Goal: Information Seeking & Learning: Learn about a topic

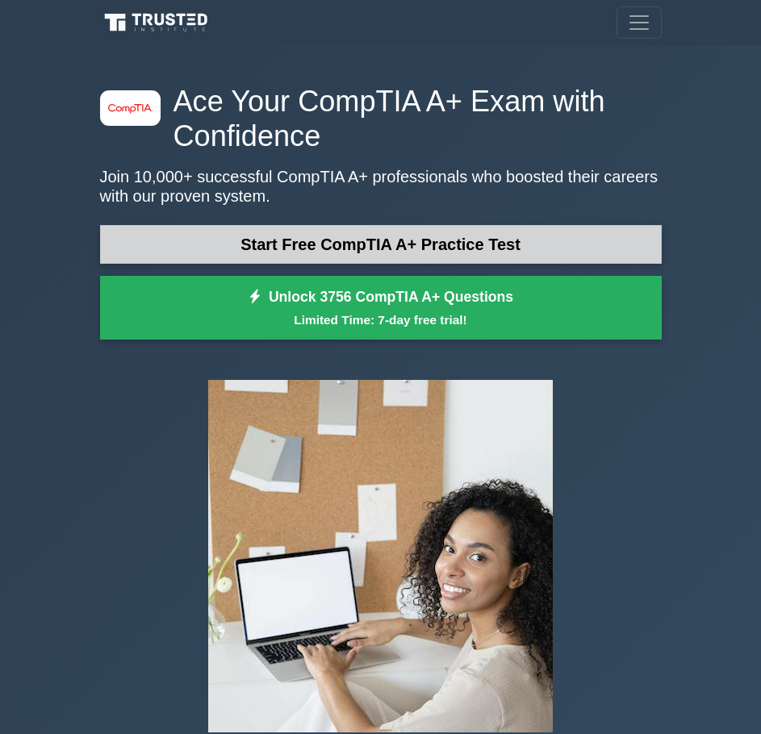
click at [240, 247] on link "Start Free CompTIA A+ Practice Test" at bounding box center [380, 244] width 561 height 39
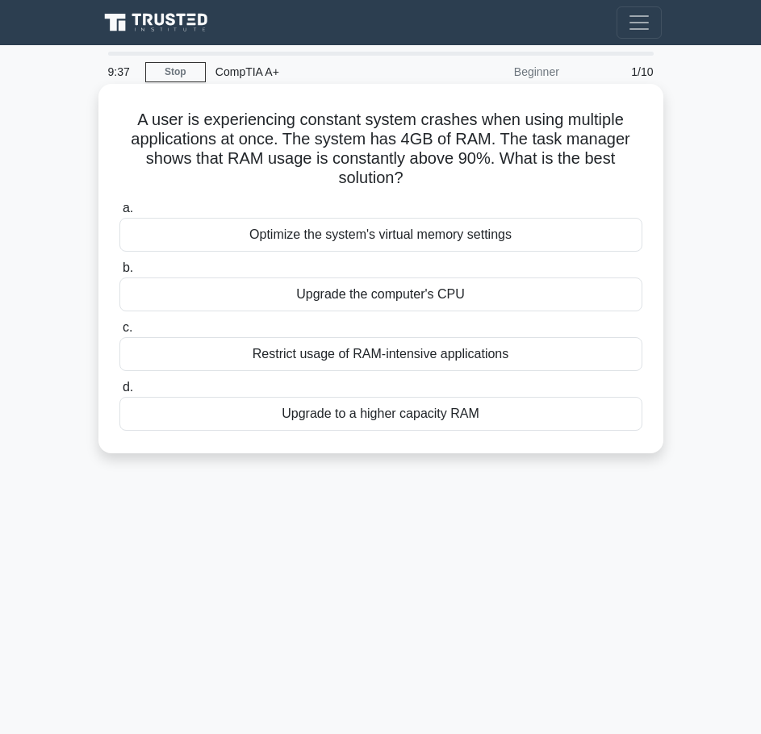
click at [342, 412] on div "Upgrade to a higher capacity RAM" at bounding box center [380, 414] width 523 height 34
click at [119, 393] on input "d. Upgrade to a higher capacity RAM" at bounding box center [119, 387] width 0 height 10
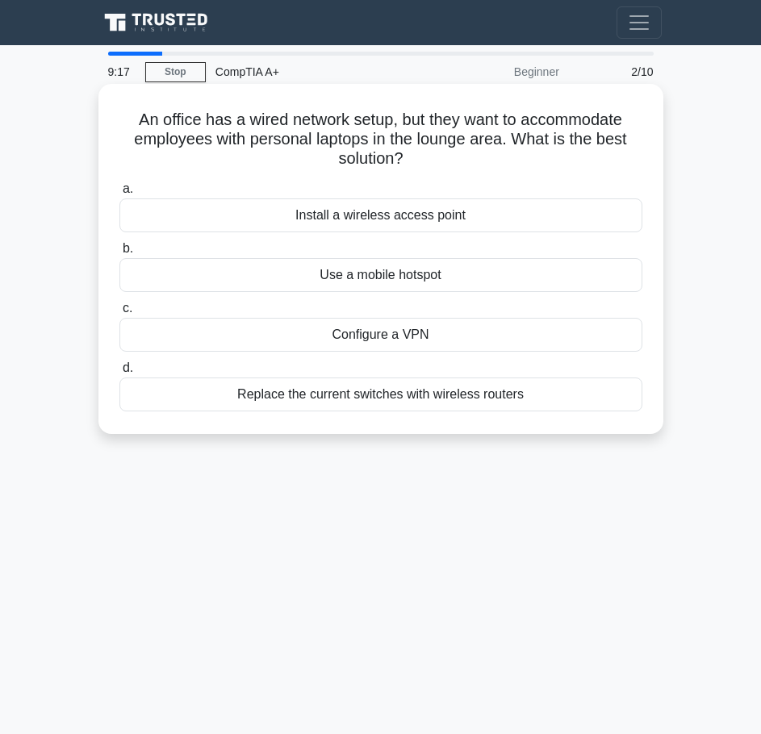
click at [376, 270] on div "Use a mobile hotspot" at bounding box center [380, 275] width 523 height 34
click at [119, 254] on input "b. Use a mobile hotspot" at bounding box center [119, 249] width 0 height 10
